Goal: Task Accomplishment & Management: Manage account settings

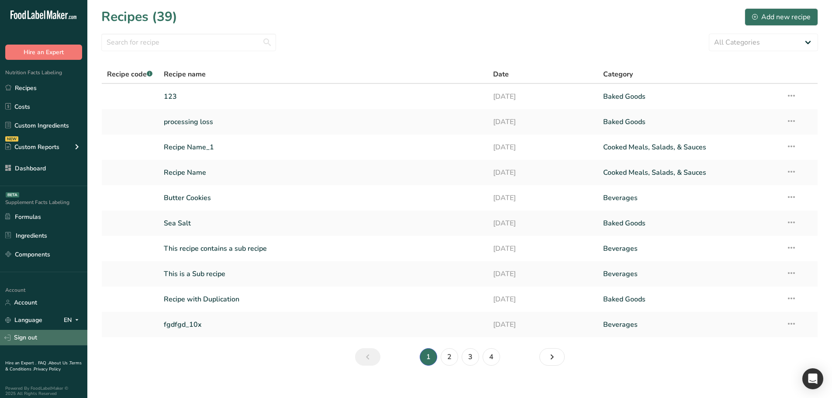
click at [38, 336] on link "Sign out" at bounding box center [43, 337] width 87 height 15
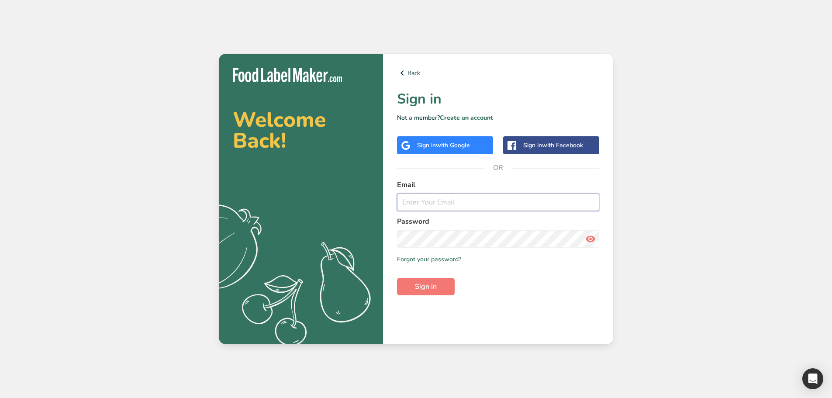
click at [441, 207] on input "email" at bounding box center [498, 202] width 202 height 17
click at [459, 211] on input "email" at bounding box center [498, 202] width 202 height 17
type input "migra"
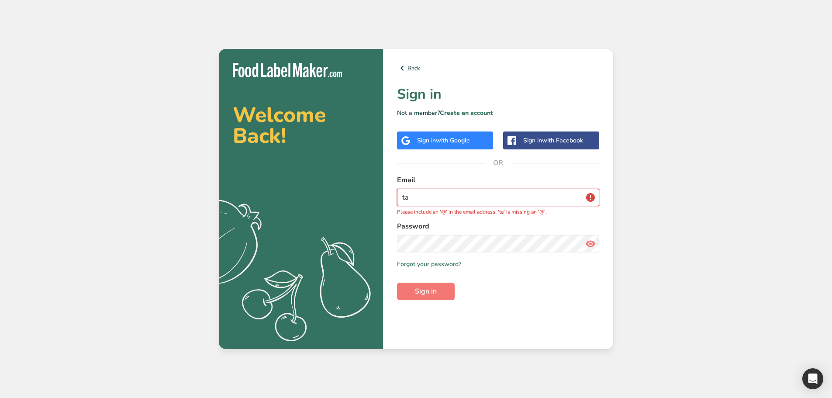
type input "tasteandtales_migration@test.com"
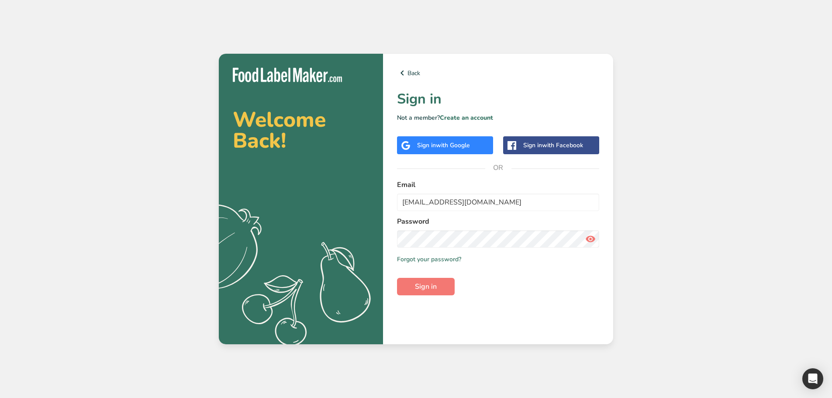
click at [430, 297] on div "Back Sign in Not a member? Create an account Sign in with Google Sign in with F…" at bounding box center [498, 199] width 230 height 290
click at [432, 289] on span "Sign in" at bounding box center [426, 286] width 22 height 10
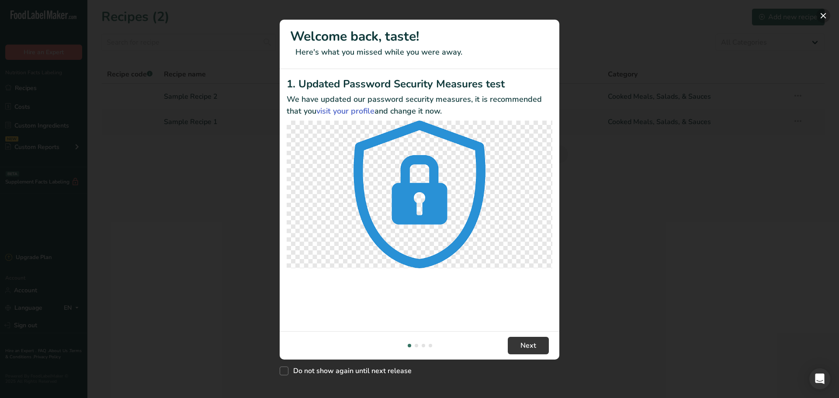
click at [823, 15] on button "New Features" at bounding box center [823, 16] width 14 height 14
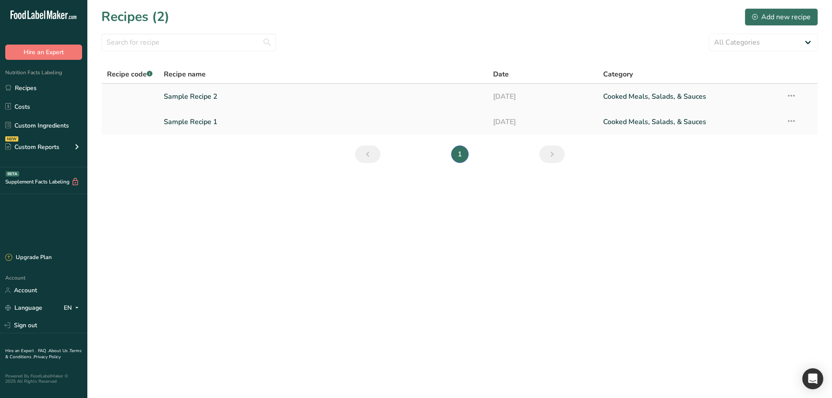
click at [240, 98] on link "Sample Recipe 2" at bounding box center [323, 96] width 319 height 18
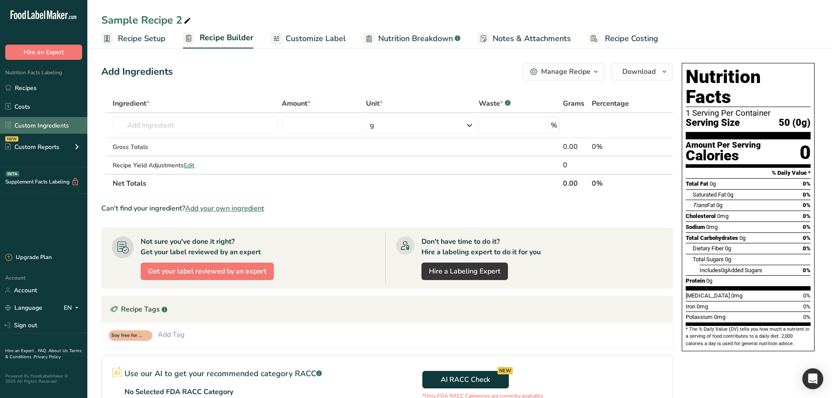
click at [49, 124] on link "Custom Ingredients" at bounding box center [43, 125] width 87 height 17
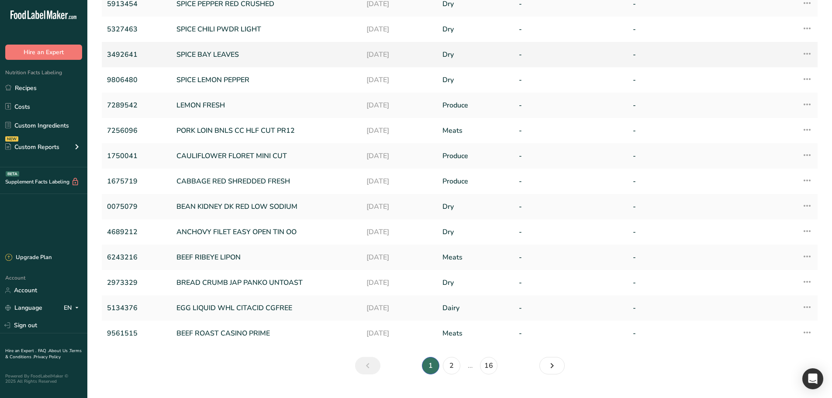
scroll to position [131, 0]
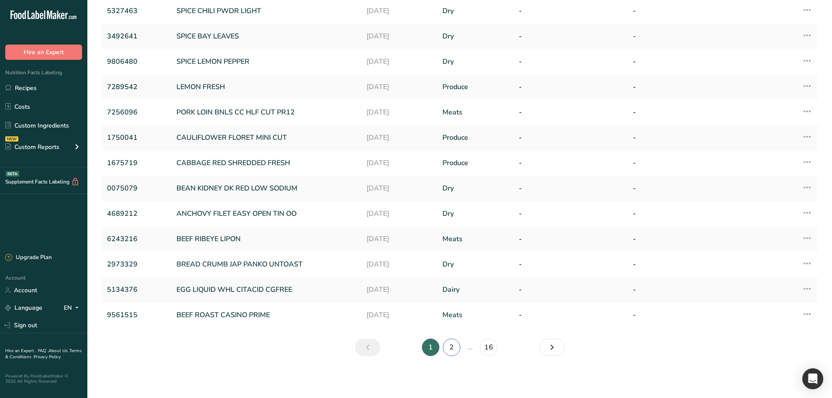
click at [455, 350] on link "2" at bounding box center [451, 347] width 17 height 17
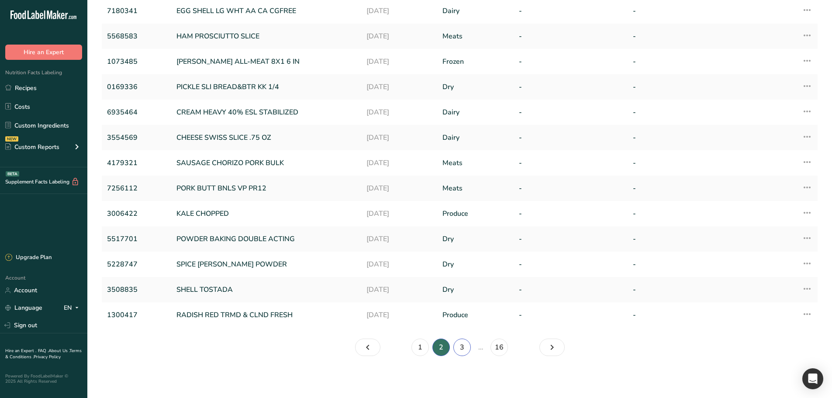
click at [468, 351] on link "3" at bounding box center [461, 347] width 17 height 17
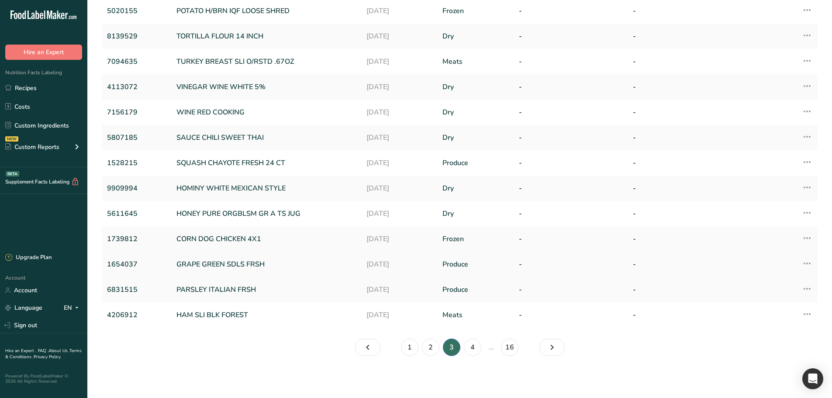
click at [233, 253] on td "GRAPE GREEN SDLS FRSH" at bounding box center [266, 264] width 190 height 25
click at [234, 262] on link "GRAPE GREEN SDLS FRSH" at bounding box center [266, 264] width 180 height 10
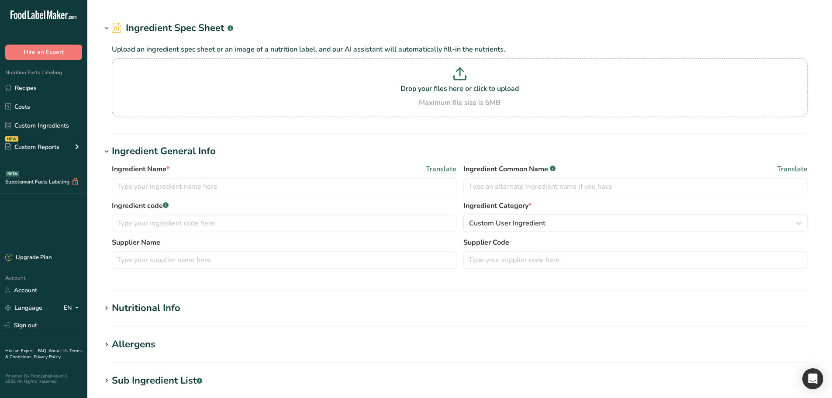
type input "GRAPE GREEN SDLS FRSH"
type input "Fresh Green Grape SDLS"
type input "1654037"
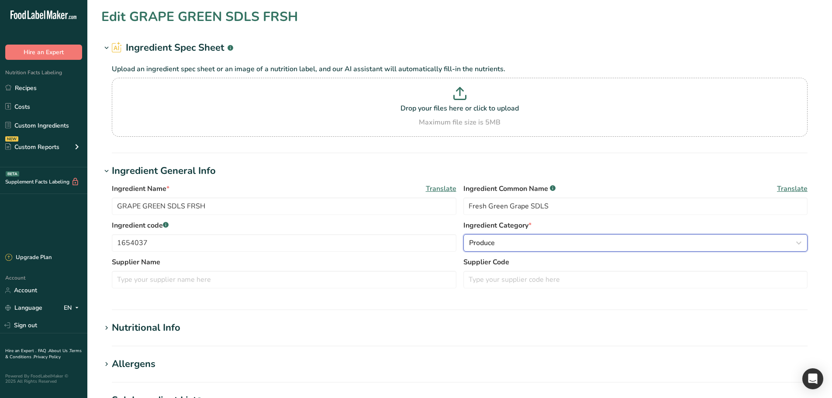
click at [677, 241] on div "Produce" at bounding box center [633, 243] width 328 height 10
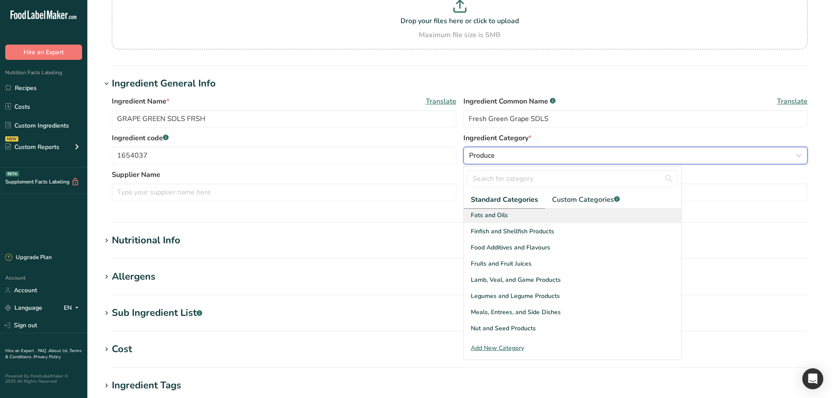
scroll to position [211, 0]
click at [593, 203] on span "Custom Categories .a-a{fill:#347362;}.b-a{fill:#fff;}" at bounding box center [586, 199] width 68 height 10
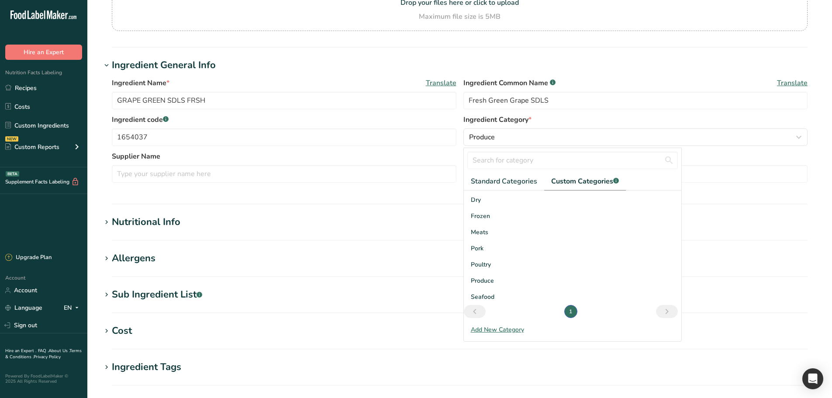
scroll to position [175, 0]
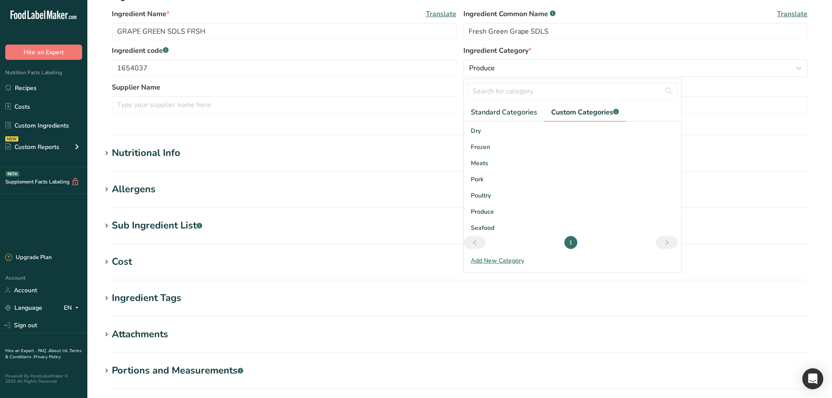
click at [167, 119] on div "Ingredient Name * Translate GRAPE GREEN SDLS FRSH Ingredient Common Name .a-a{f…" at bounding box center [459, 63] width 717 height 121
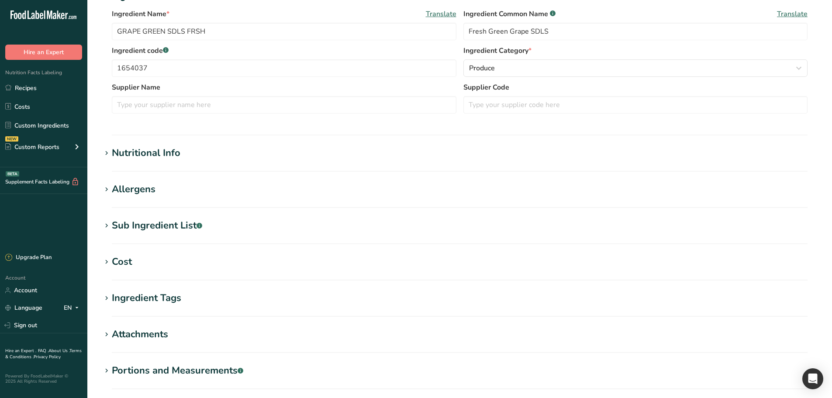
click at [163, 152] on div "Nutritional Info" at bounding box center [146, 153] width 69 height 14
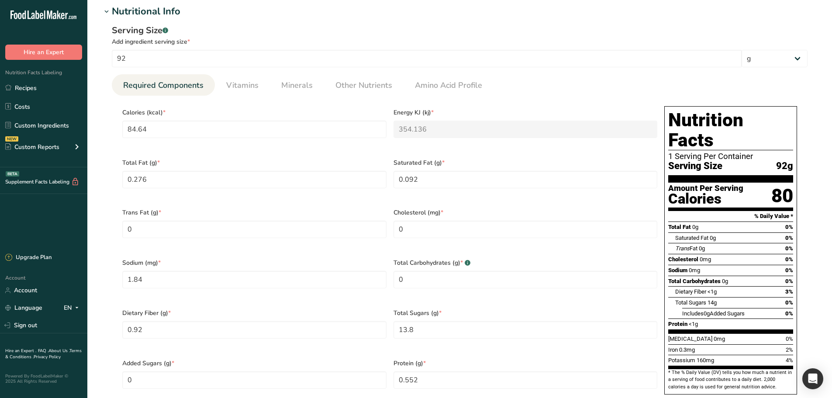
scroll to position [306, 0]
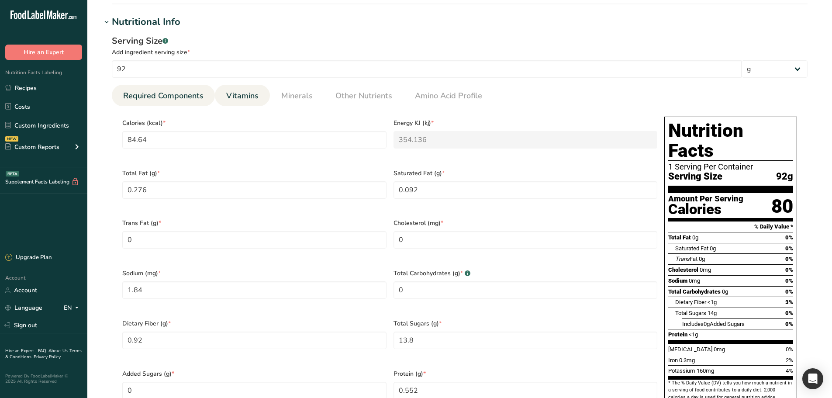
click at [229, 97] on span "Vitamins" at bounding box center [242, 96] width 32 height 12
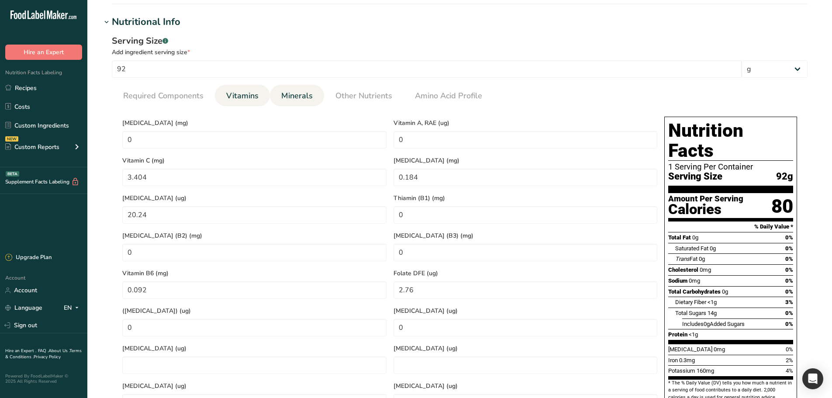
click at [294, 99] on span "Minerals" at bounding box center [296, 96] width 31 height 12
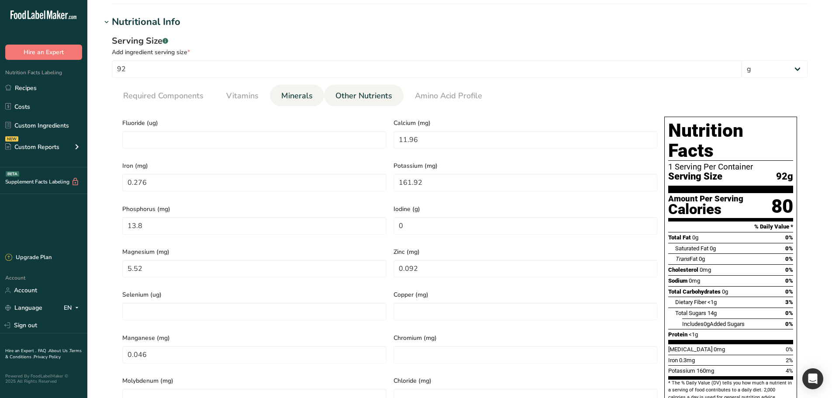
click at [354, 102] on link "Other Nutrients" at bounding box center [364, 96] width 64 height 22
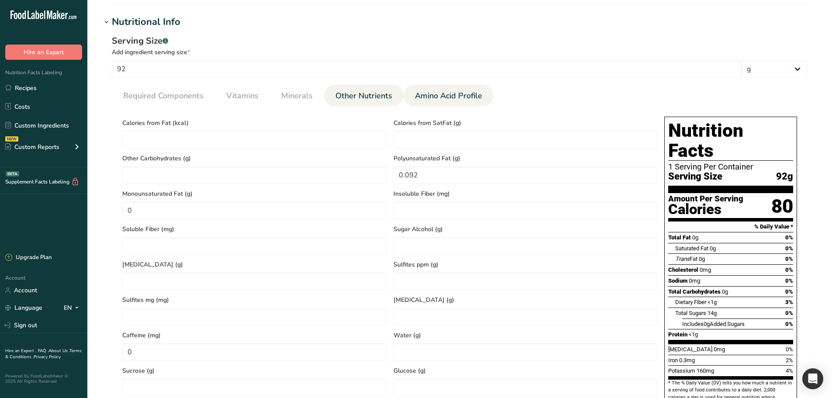
click at [419, 104] on link "Amino Acid Profile" at bounding box center [448, 96] width 74 height 22
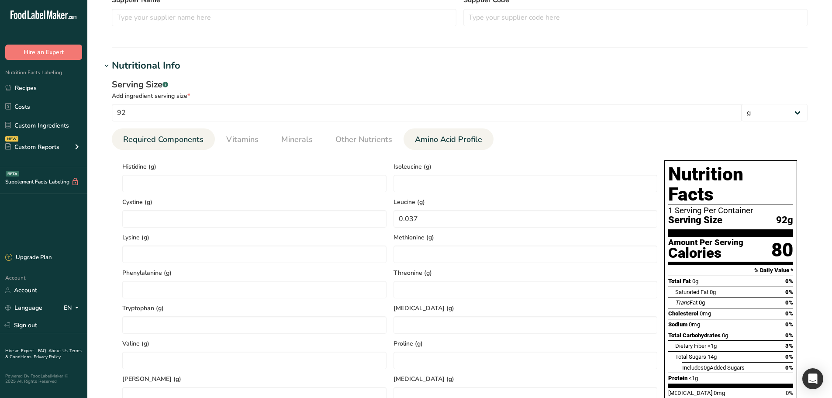
click at [153, 136] on span "Required Components" at bounding box center [163, 140] width 80 height 12
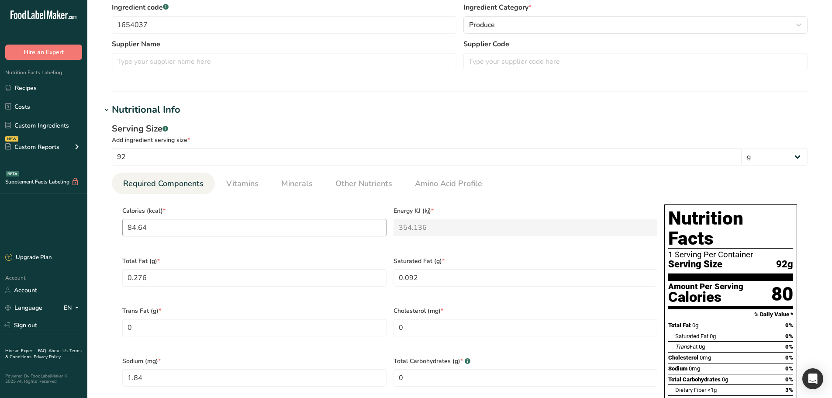
scroll to position [0, 0]
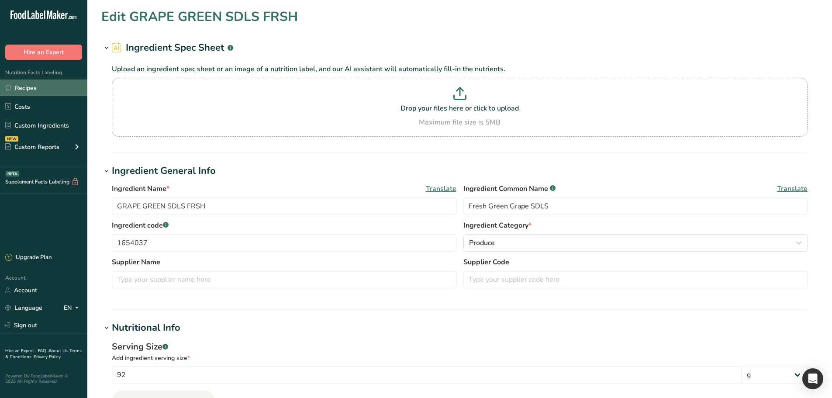
click at [32, 90] on link "Recipes" at bounding box center [43, 87] width 87 height 17
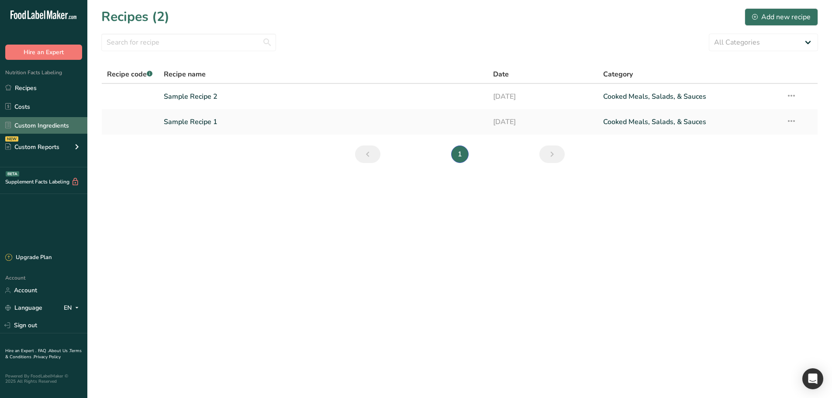
click at [45, 123] on link "Custom Ingredients" at bounding box center [43, 125] width 87 height 17
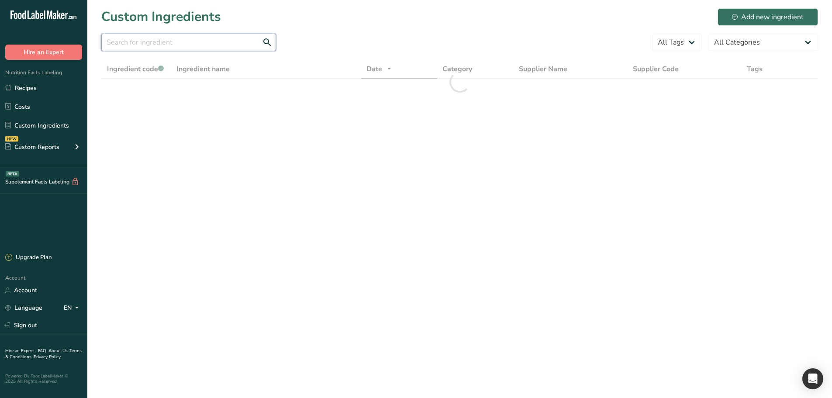
click at [148, 45] on input "text" at bounding box center [188, 42] width 175 height 17
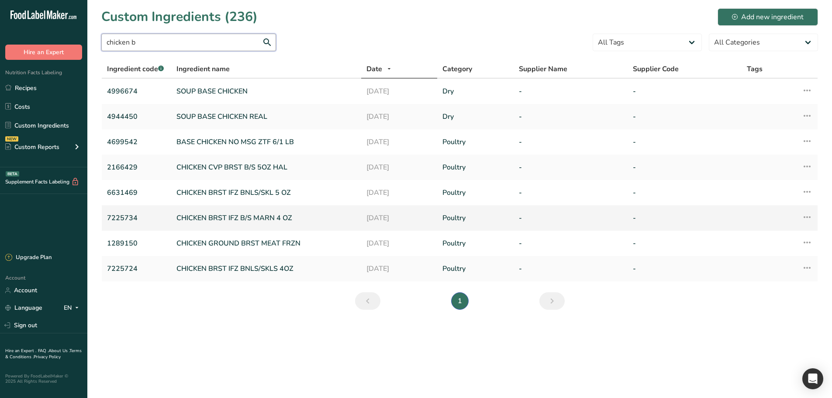
type input "chicken b"
click at [235, 215] on link "CHICKEN BRST IFZ B/S MARN 4 OZ" at bounding box center [266, 218] width 180 height 10
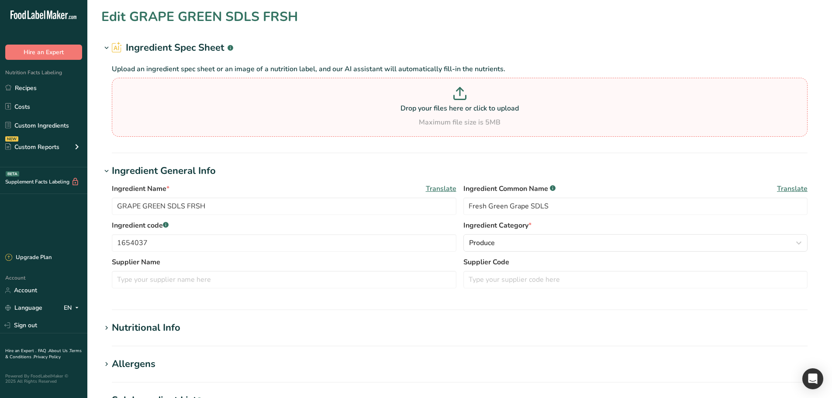
type input "CHICKEN BRST IFZ B/S MARN 4 OZ"
type input "Chicken Breast IFZ B/S Marn 4oz"
type input "7225734"
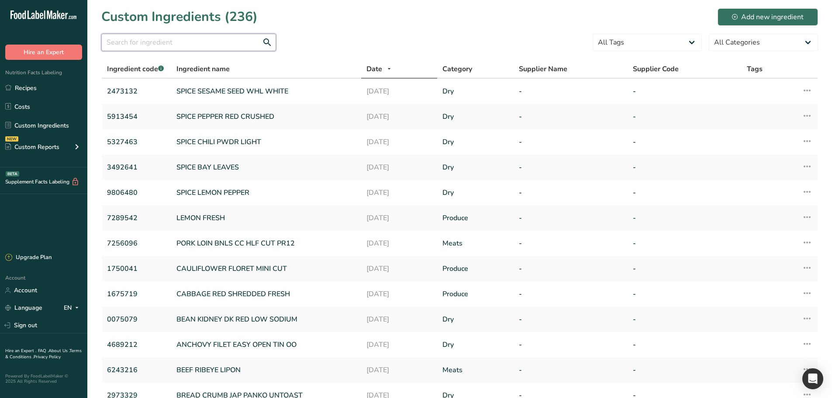
click at [163, 44] on input "text" at bounding box center [188, 42] width 175 height 17
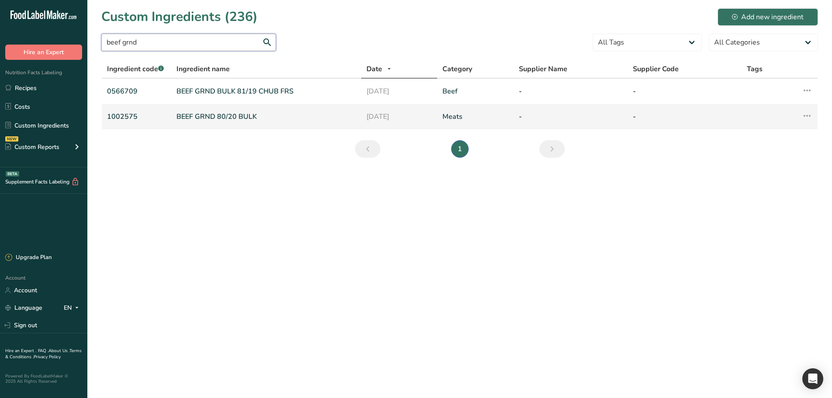
type input "beef grnd"
click at [218, 115] on link "BEEF GRND 80/20 BULK" at bounding box center [266, 116] width 180 height 10
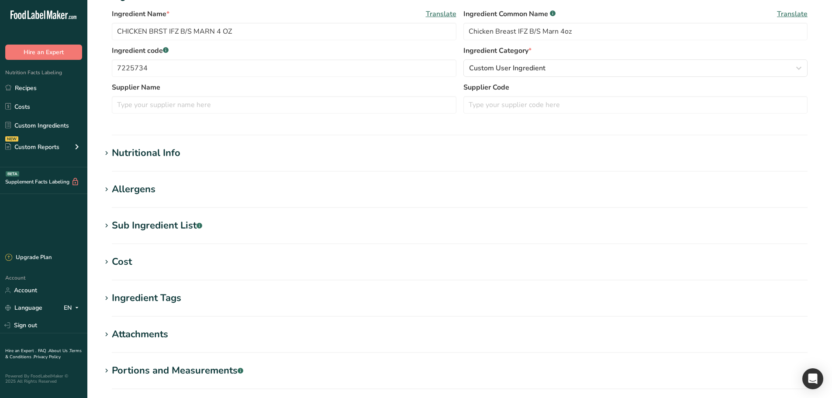
type input "BEEF GRND 80/20 BULK"
type input "Ground Beef 80/20 Bulk"
type input "1002575"
type input "85"
click at [165, 152] on div "Nutritional Info" at bounding box center [146, 153] width 69 height 14
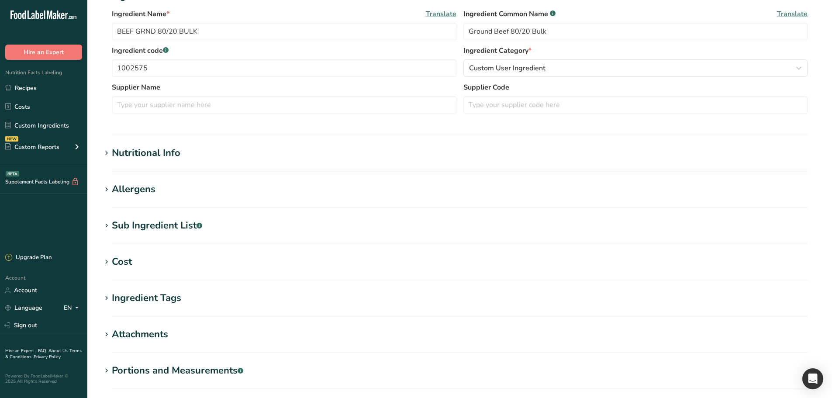
type input "96.05"
type KJ "401.872"
type Fat "19.55"
type Fat "7.735"
type Fat "1.19"
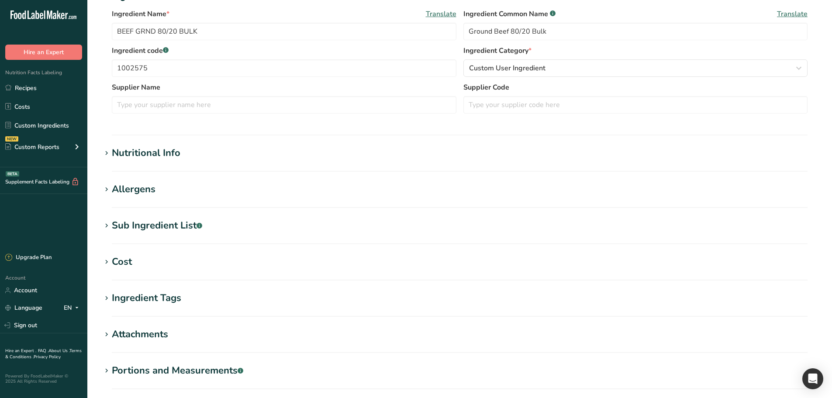
type input "51"
type input "63.75"
type Carbohydrates "0"
type Fiber "0"
type Sugars "0"
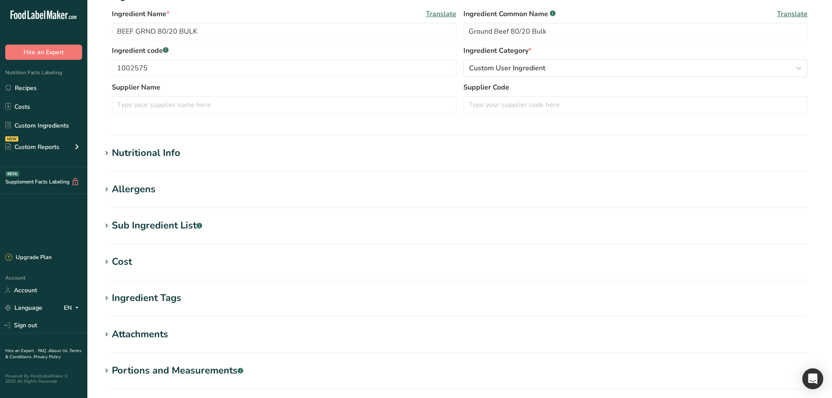
type Sugars "0"
type input "16.15"
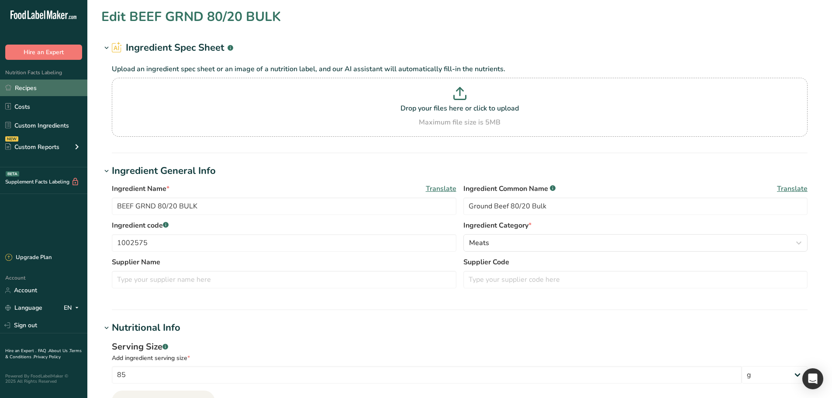
click at [61, 90] on link "Recipes" at bounding box center [43, 87] width 87 height 17
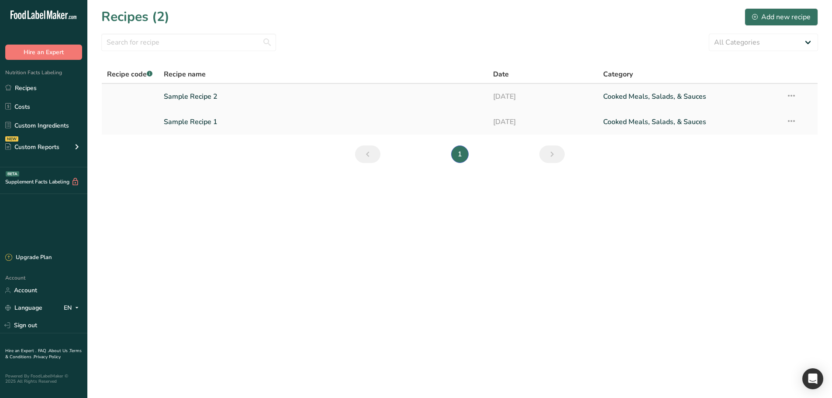
click at [194, 98] on link "Sample Recipe 2" at bounding box center [323, 96] width 319 height 18
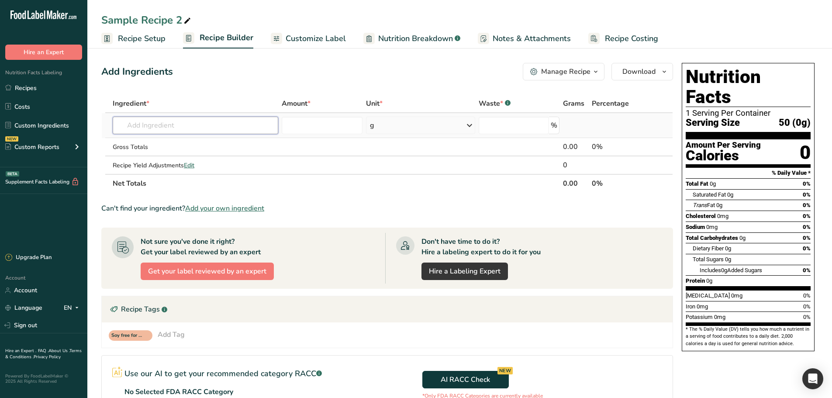
click at [179, 127] on input "text" at bounding box center [196, 125] width 166 height 17
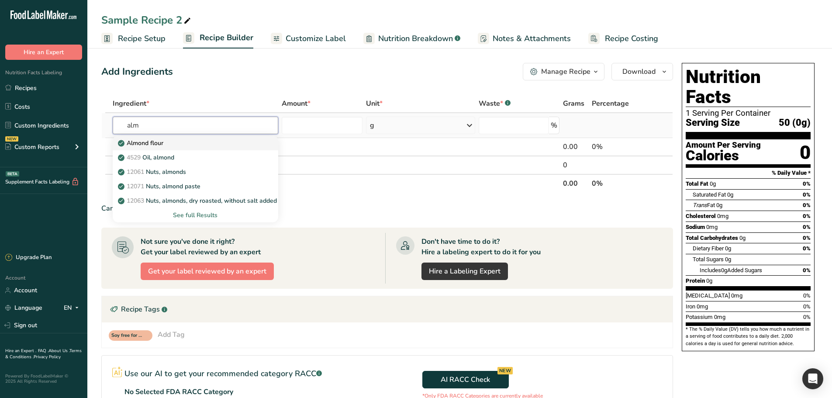
type input "alm"
click at [166, 142] on div "Almond flour" at bounding box center [189, 142] width 138 height 9
type input "Almond flour"
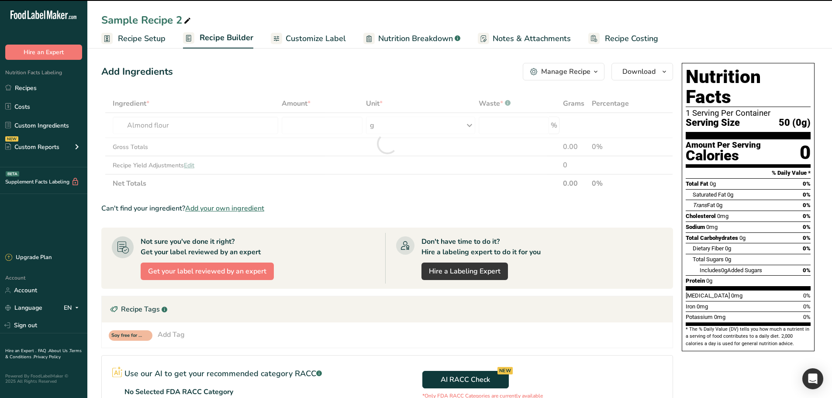
type input "0"
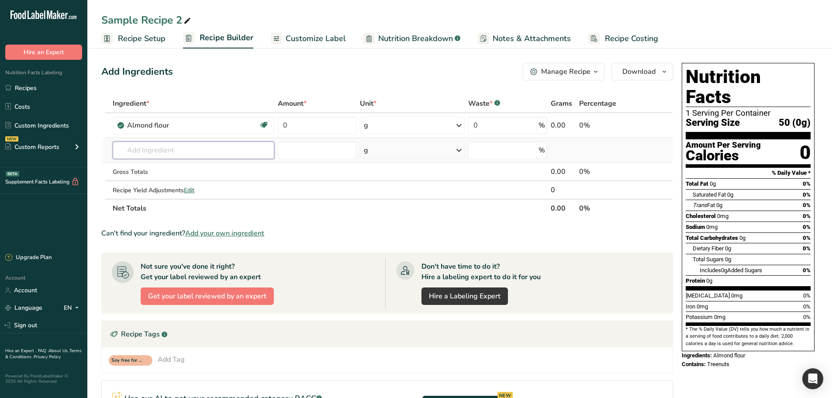
click at [155, 148] on input "text" at bounding box center [194, 150] width 162 height 17
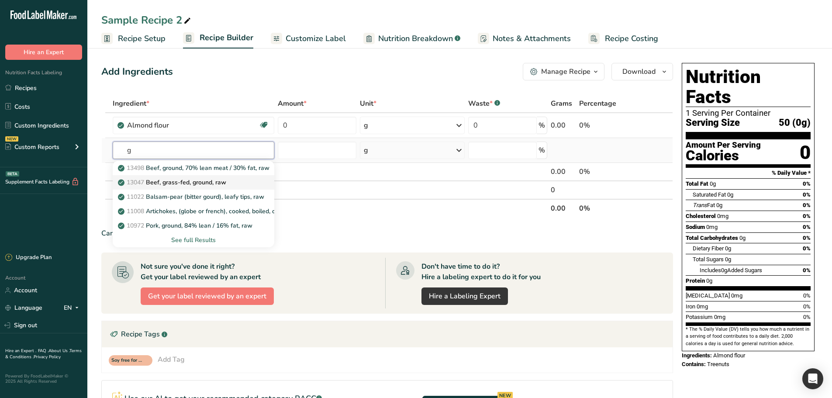
type input "g"
click at [187, 185] on p "13047 Beef, grass-fed, ground, raw" at bounding box center [173, 182] width 107 height 9
type input "Beef, grass-fed, ground, raw"
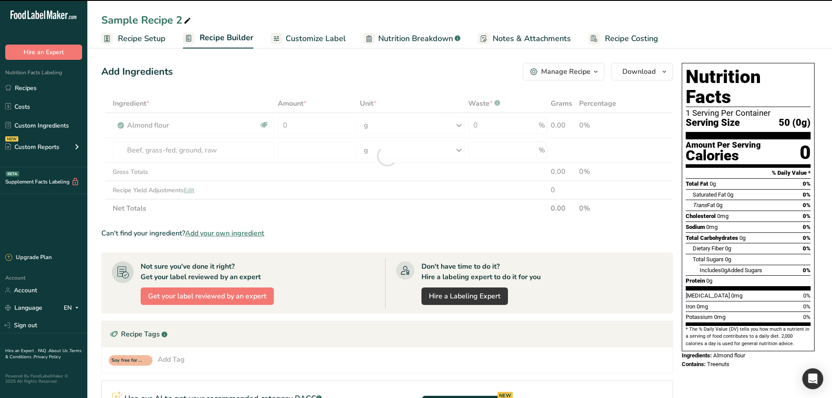
type input "0"
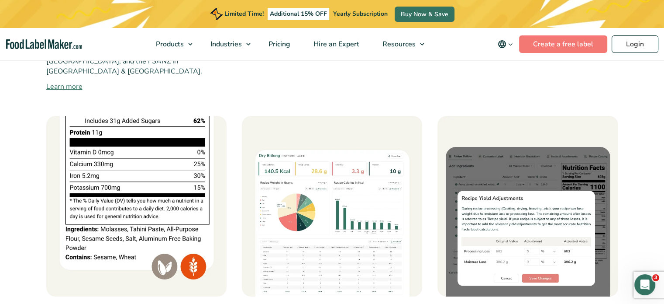
scroll to position [655, 0]
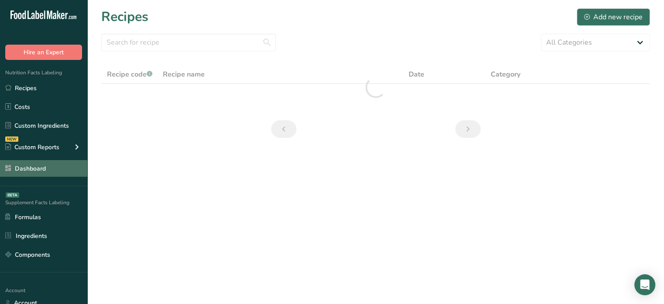
click at [45, 167] on link "Dashboard" at bounding box center [43, 168] width 87 height 17
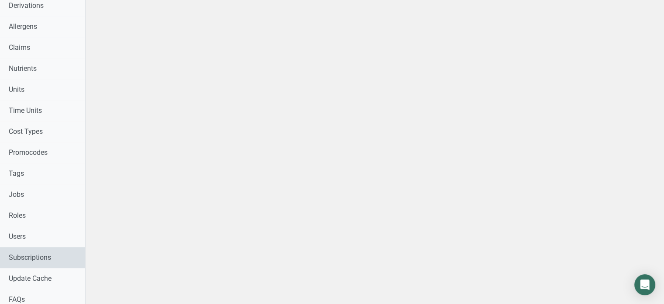
scroll to position [306, 0]
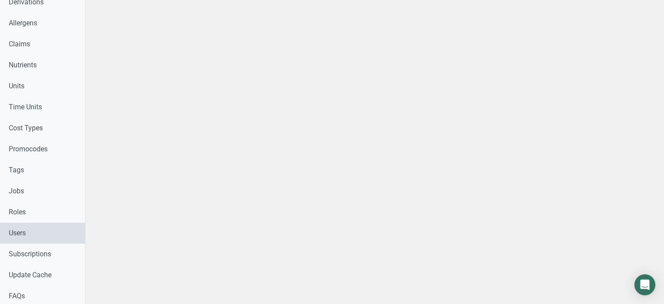
click at [21, 234] on link "Users" at bounding box center [42, 232] width 85 height 21
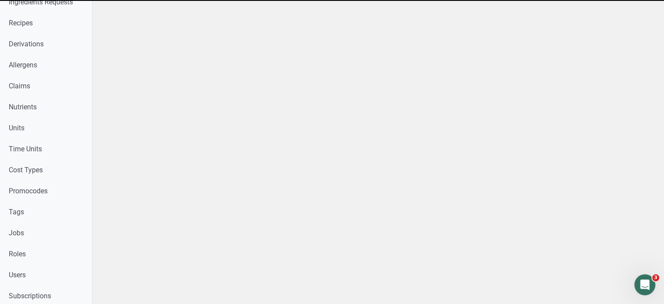
scroll to position [348, 0]
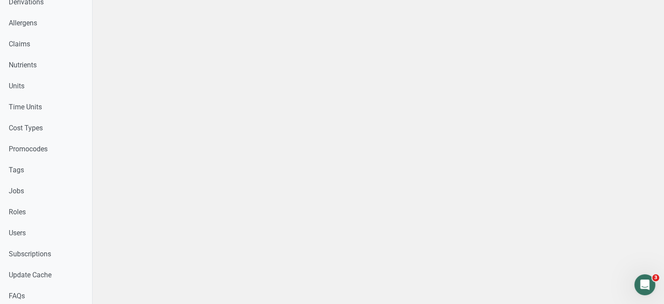
select select
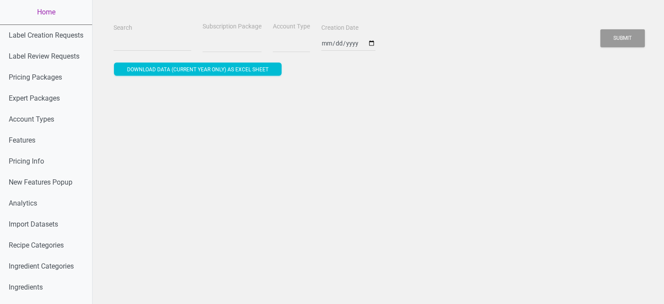
select select
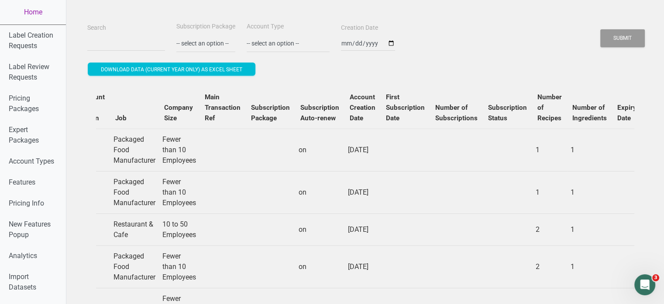
scroll to position [0, 373]
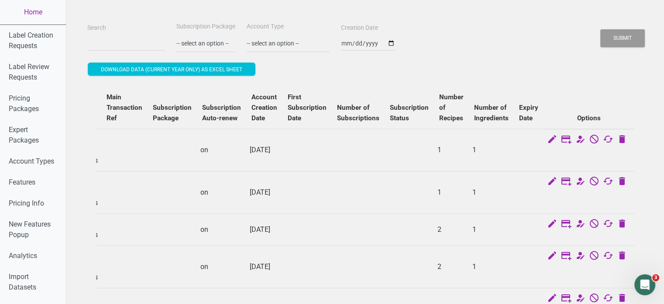
drag, startPoint x: 538, startPoint y: 155, endPoint x: 627, endPoint y: 156, distance: 89.1
click at [570, 139] on icon at bounding box center [566, 140] width 10 height 12
select select "US"
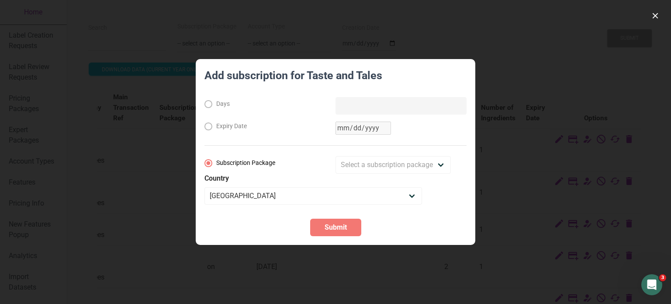
drag, startPoint x: 545, startPoint y: 146, endPoint x: 571, endPoint y: 149, distance: 25.9
click at [545, 146] on div at bounding box center [335, 152] width 671 height 304
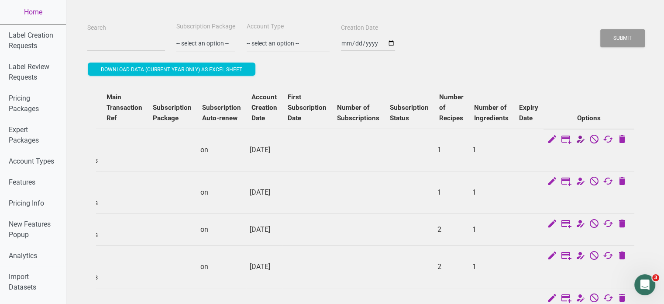
click at [586, 139] on icon at bounding box center [580, 140] width 10 height 12
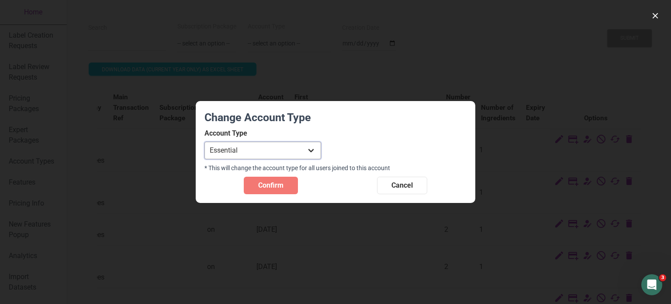
click at [292, 147] on select "Individual Essential Pro Business Old Enterprise 3 Users (799$) Old Enterprise …" at bounding box center [262, 150] width 117 height 17
select select "33"
click at [204, 142] on select "Individual Essential Pro Business Old Enterprise 3 Users (799$) Old Enterprise …" at bounding box center [262, 150] width 117 height 17
click at [263, 185] on span "Confirm" at bounding box center [270, 185] width 25 height 10
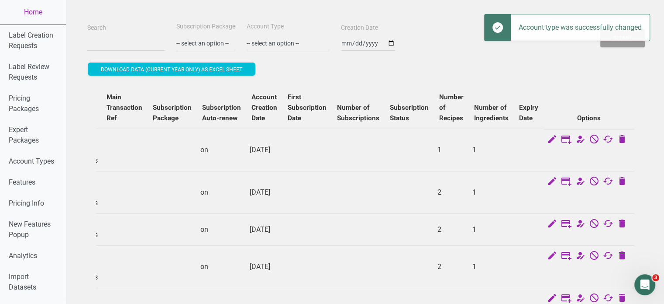
click at [572, 139] on icon at bounding box center [566, 140] width 10 height 12
select select "US"
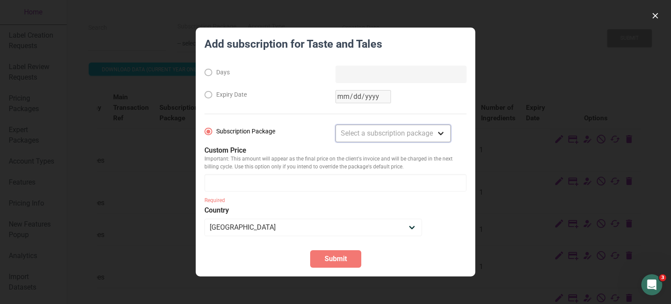
click at [397, 131] on select "Select a subscription package Monthly Yearly Quarterly Free Trial" at bounding box center [392, 132] width 115 height 17
click at [335, 142] on select "Select a subscription package Monthly Yearly Quarterly Free Trial" at bounding box center [392, 132] width 115 height 17
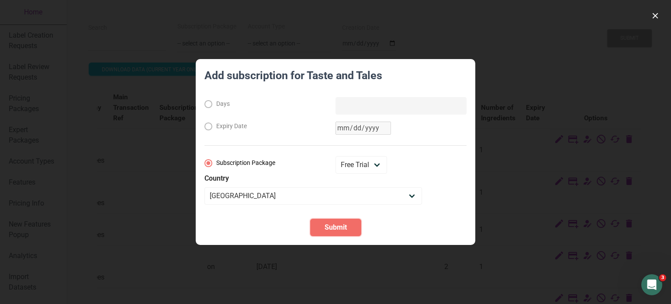
click at [335, 225] on span "Submit" at bounding box center [336, 227] width 22 height 10
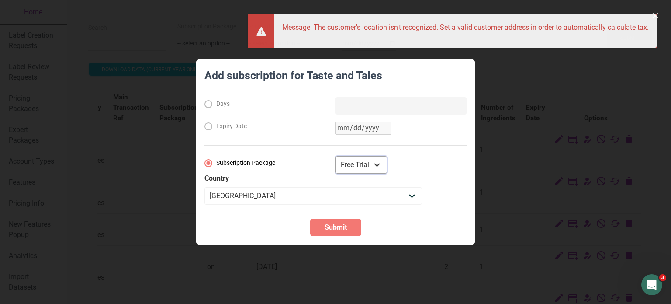
click at [379, 166] on select "Monthly Yearly Quarterly Free Trial" at bounding box center [361, 164] width 52 height 17
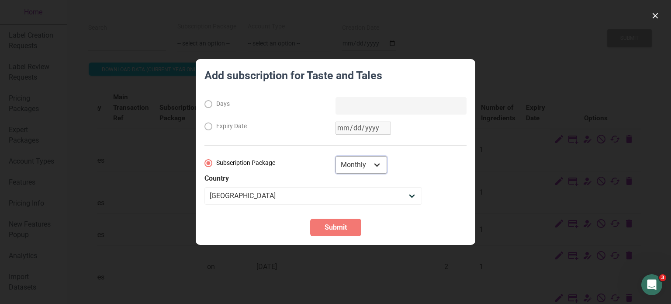
click at [335, 156] on select "Monthly Yearly Quarterly Free Trial" at bounding box center [361, 164] width 52 height 17
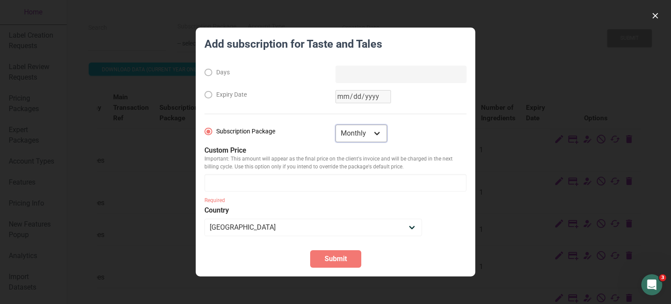
click at [379, 134] on select "Monthly Yearly Quarterly Free Trial" at bounding box center [361, 132] width 52 height 17
select select "3"
click at [335, 124] on select "Monthly Yearly Quarterly Free Trial" at bounding box center [361, 132] width 52 height 17
click at [310, 182] on input "number" at bounding box center [335, 182] width 262 height 17
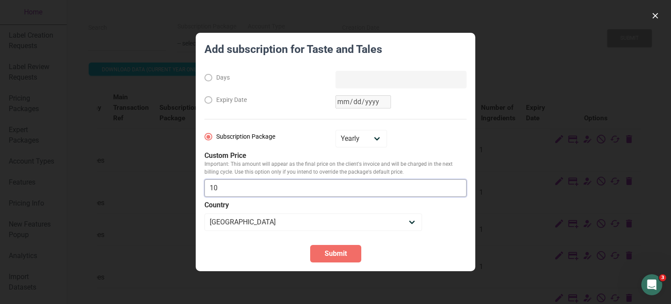
type input "10"
click at [325, 256] on span "Submit" at bounding box center [336, 253] width 22 height 10
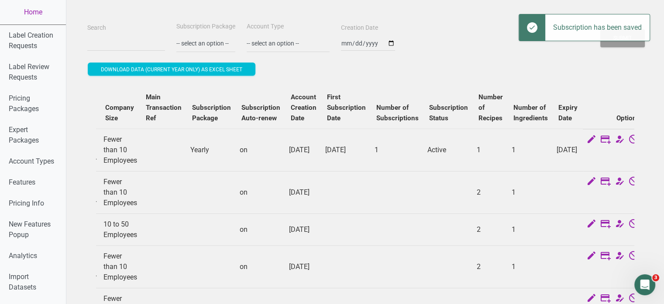
scroll to position [0, 0]
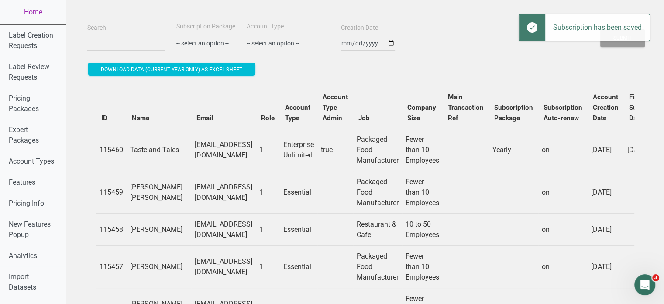
drag, startPoint x: 417, startPoint y: 183, endPoint x: 252, endPoint y: 173, distance: 165.9
